Goal: Find contact information: Find contact information

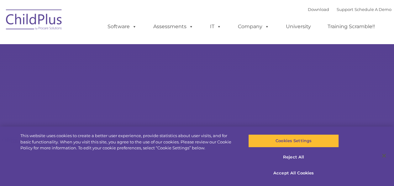
select select "MEDIUM"
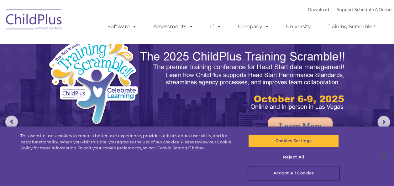
click at [288, 174] on button "Accept All Cookies" at bounding box center [293, 173] width 91 height 13
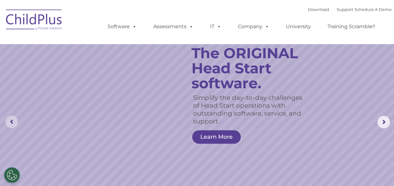
click at [15, 125] on rs-arrow at bounding box center [11, 122] width 13 height 13
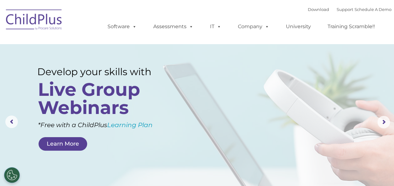
click at [46, 20] on img at bounding box center [34, 20] width 63 height 31
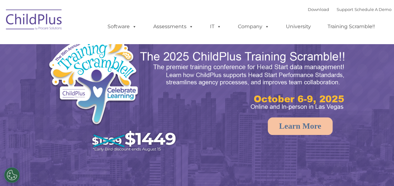
select select "MEDIUM"
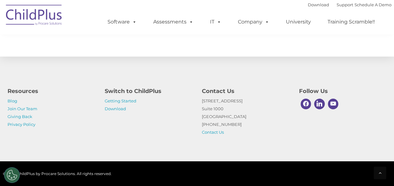
scroll to position [761, 0]
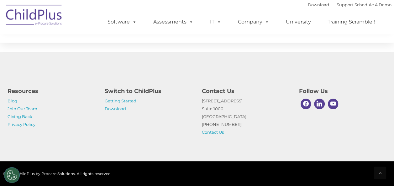
click at [258, 131] on p "[STREET_ADDRESS] [PHONE_NUMBER] Contact Us" at bounding box center [246, 116] width 88 height 39
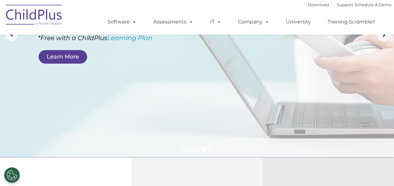
scroll to position [0, 0]
